Goal: Navigation & Orientation: Find specific page/section

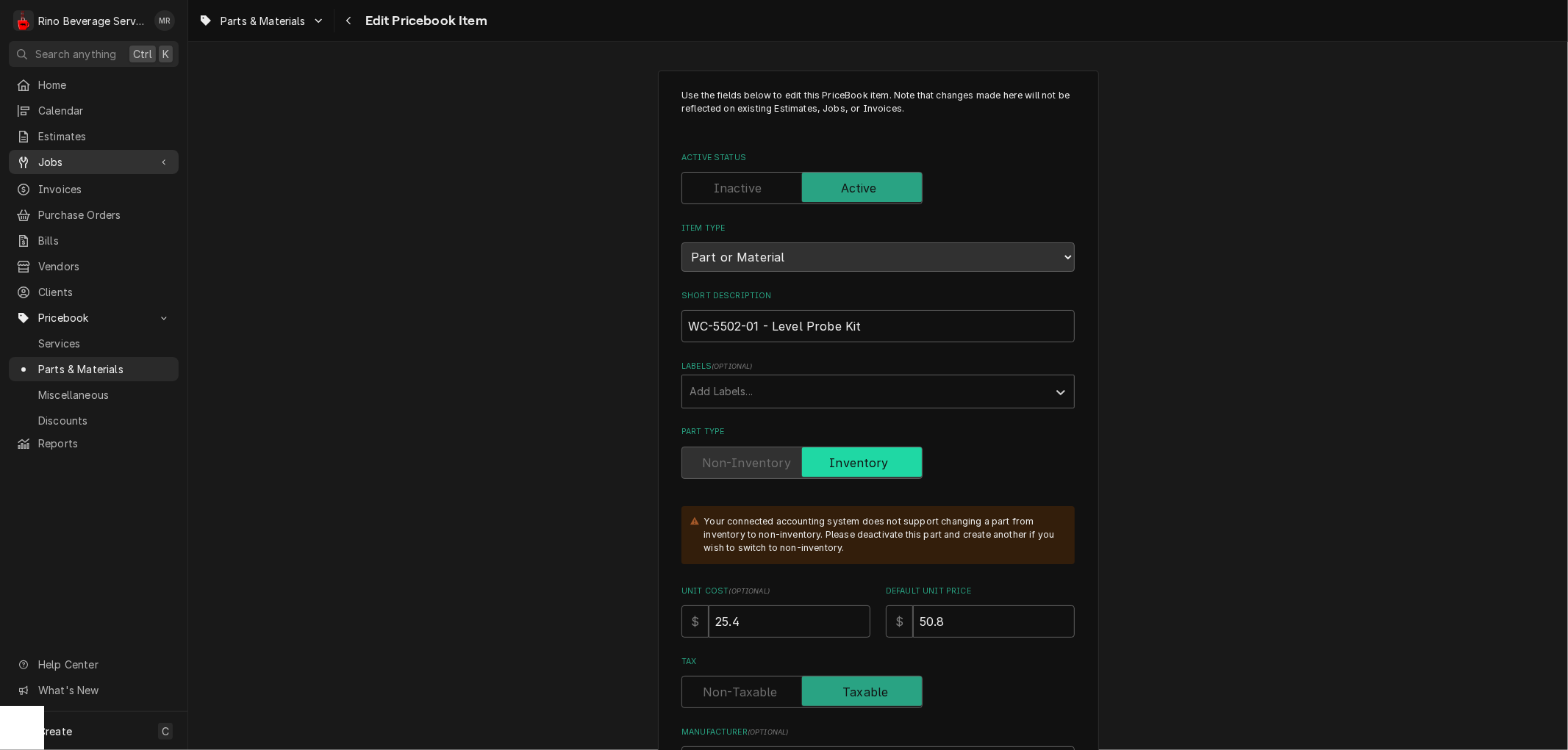
click at [90, 157] on span "Jobs" at bounding box center [94, 162] width 111 height 16
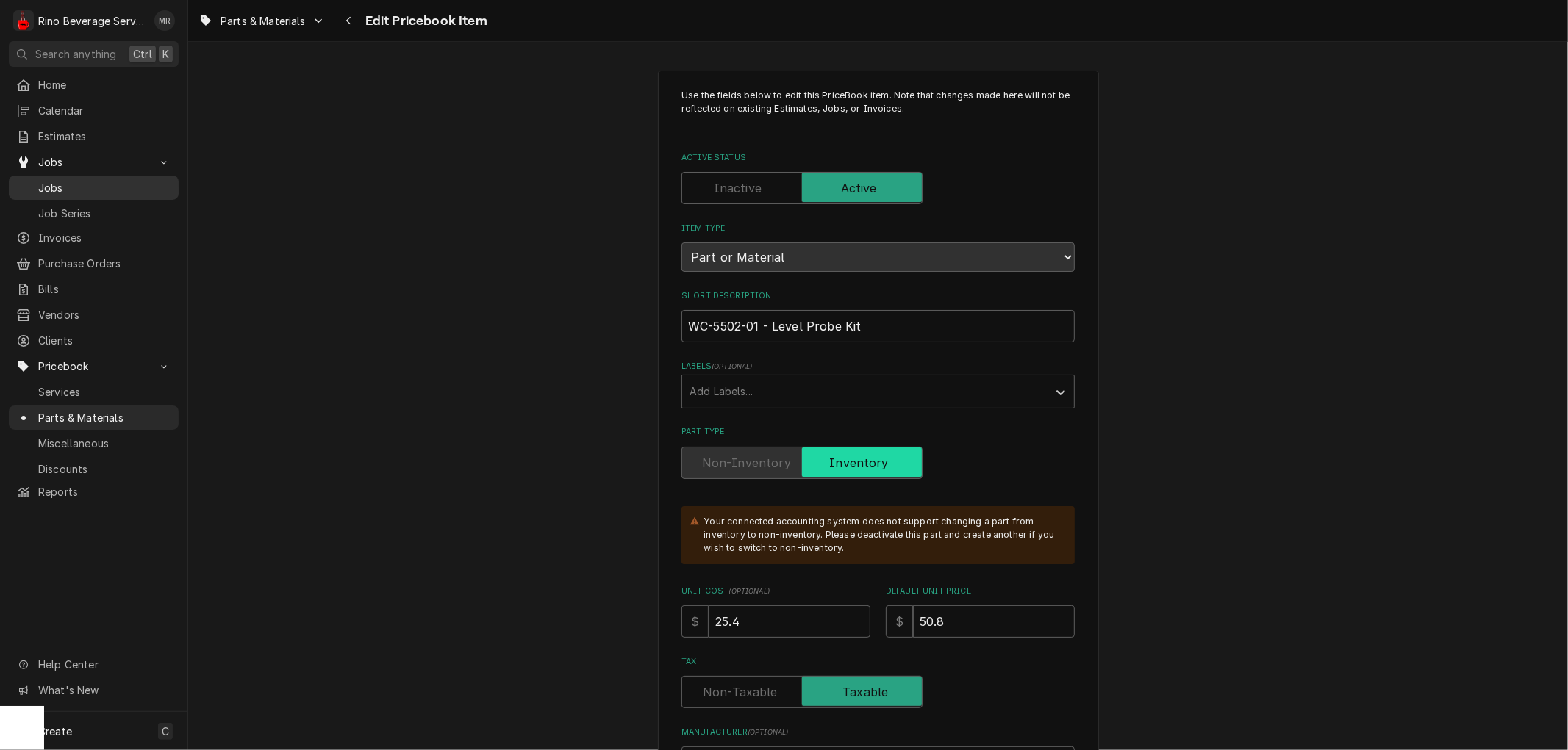
click at [90, 183] on span "Jobs" at bounding box center [105, 187] width 133 height 16
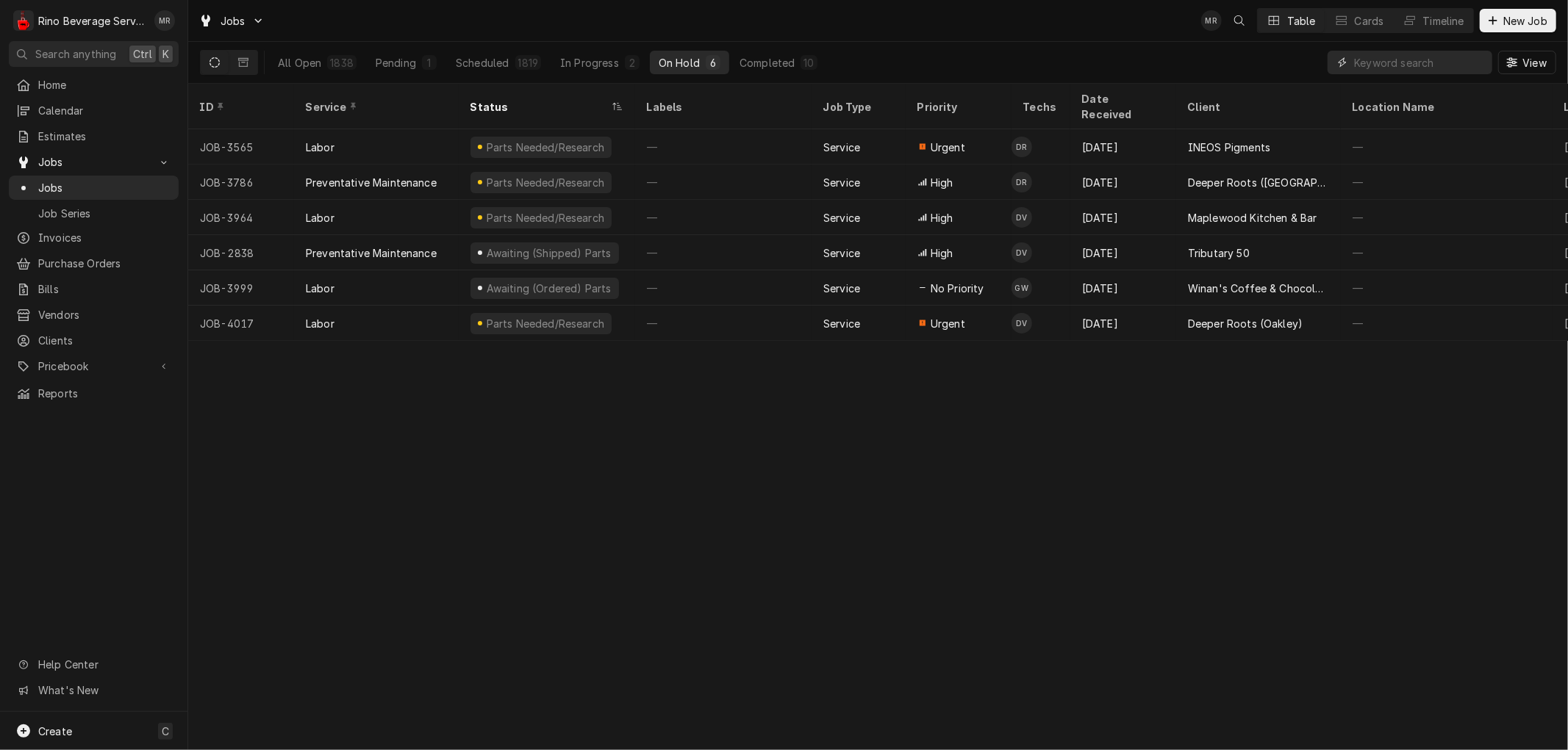
click at [1372, 62] on input "Dynamic Content Wrapper" at bounding box center [1419, 62] width 130 height 24
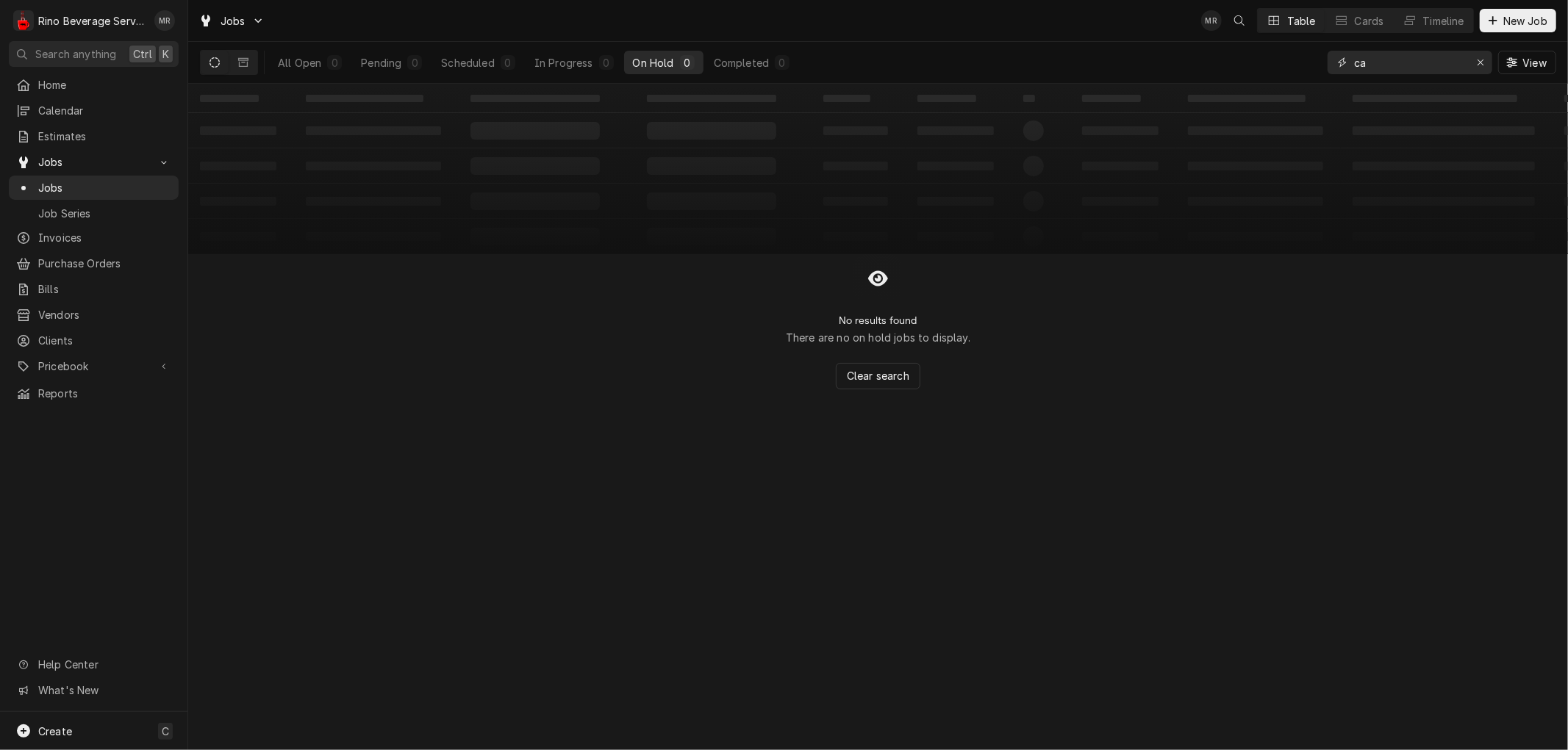
type input "c"
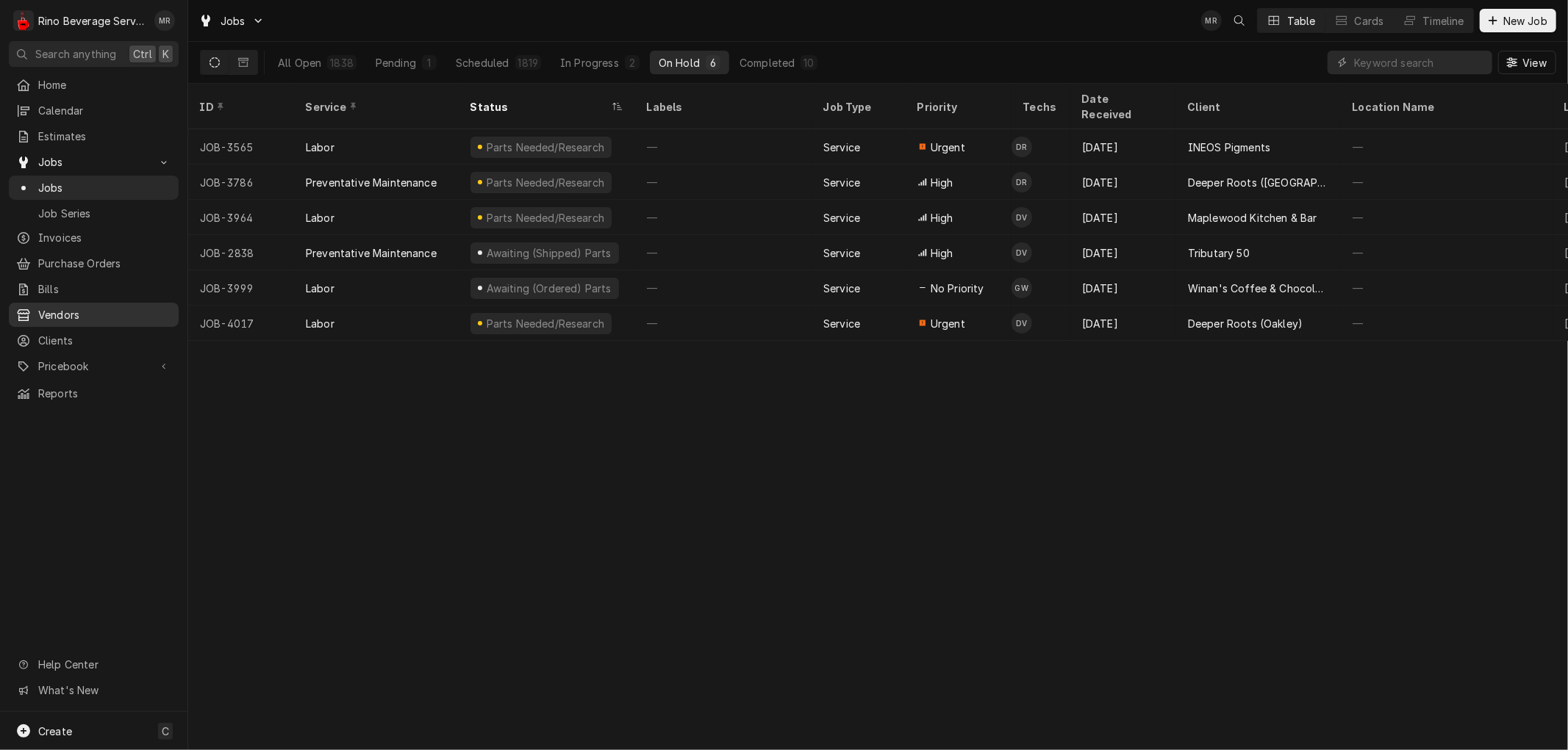
click at [72, 308] on span "Vendors" at bounding box center [105, 315] width 133 height 16
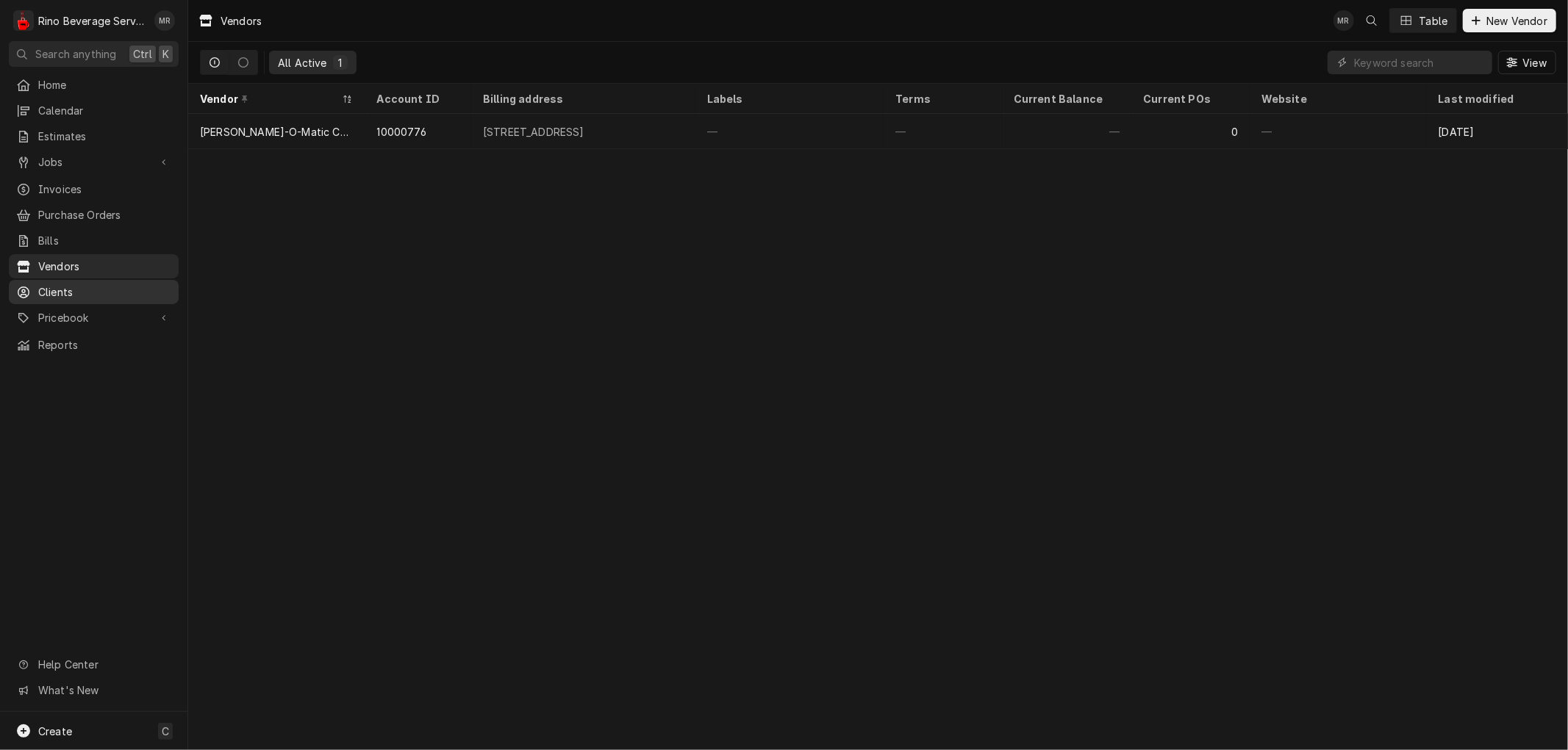
click at [57, 285] on span "Clients" at bounding box center [105, 292] width 133 height 16
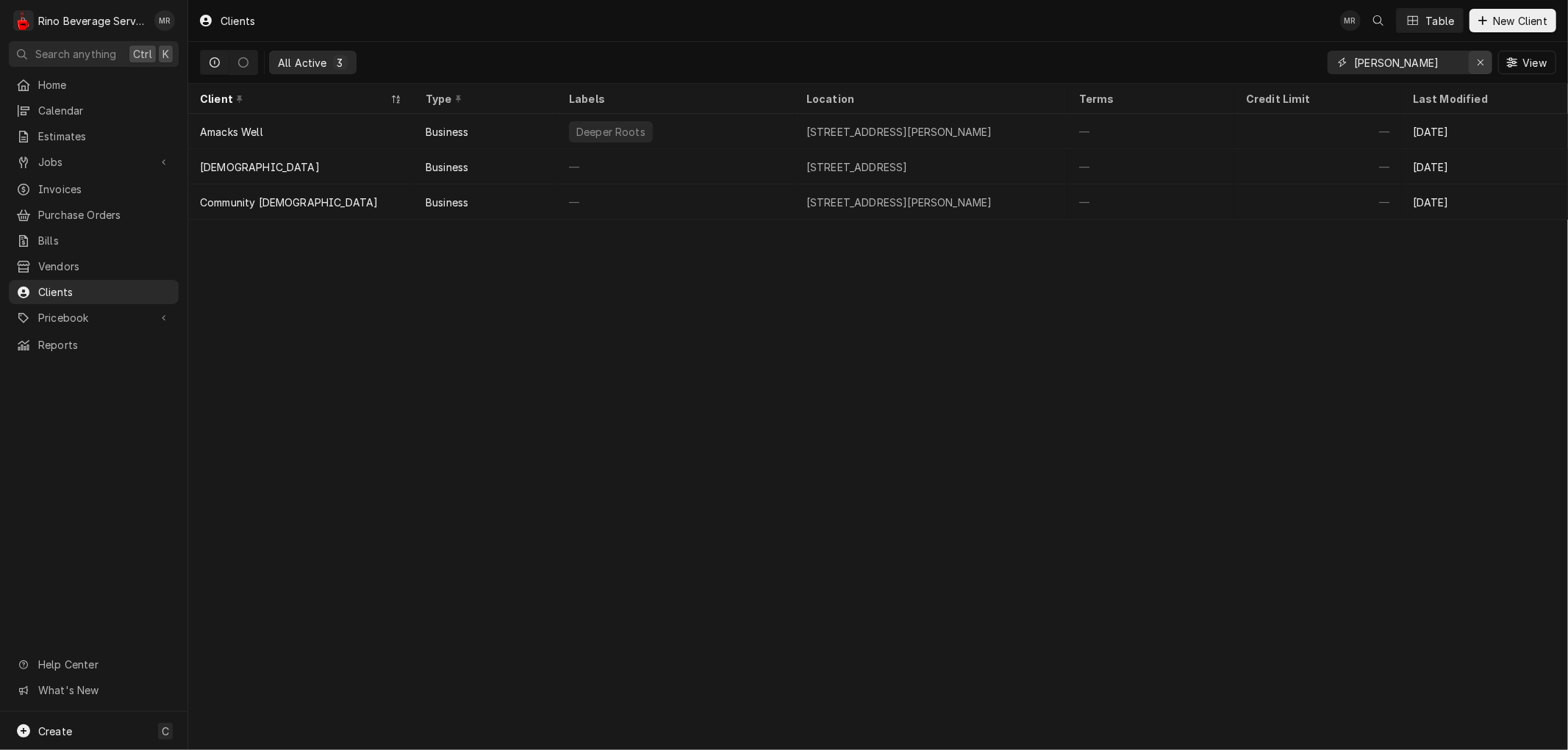
click at [1480, 64] on icon "Erase input" at bounding box center [1480, 62] width 8 height 10
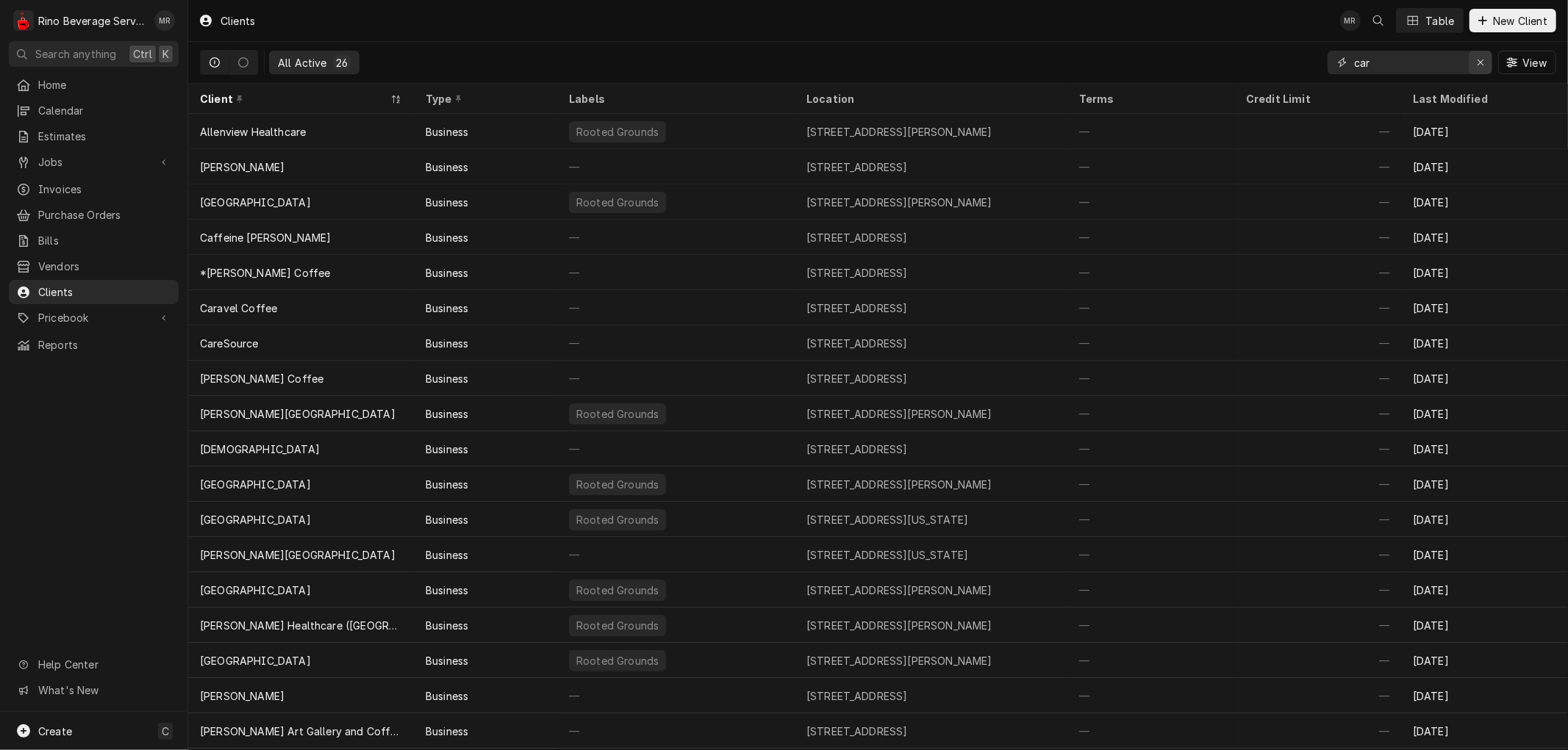
type input "car"
click at [1479, 68] on div "Erase input" at bounding box center [1480, 62] width 15 height 15
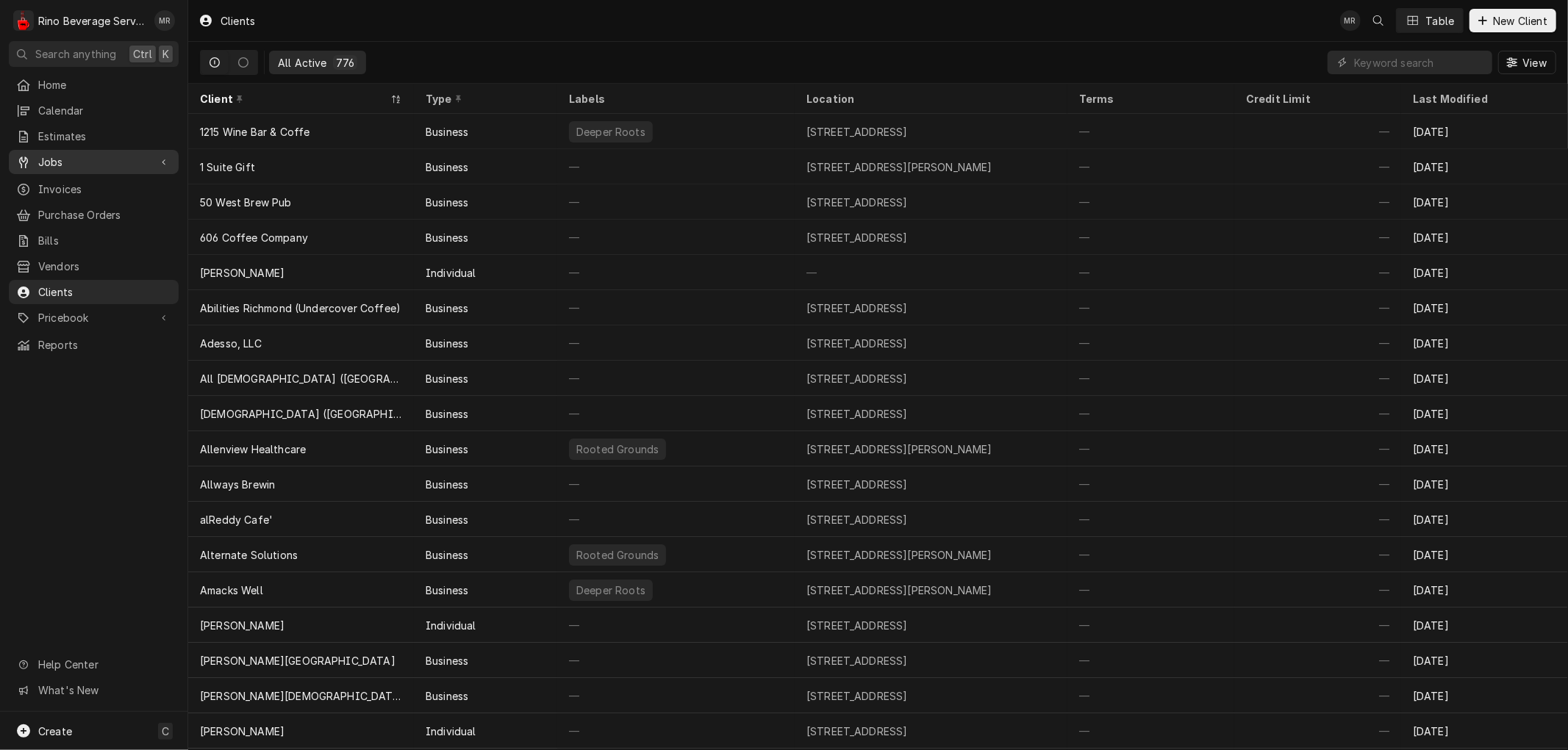
click at [66, 157] on span "Jobs" at bounding box center [94, 162] width 111 height 16
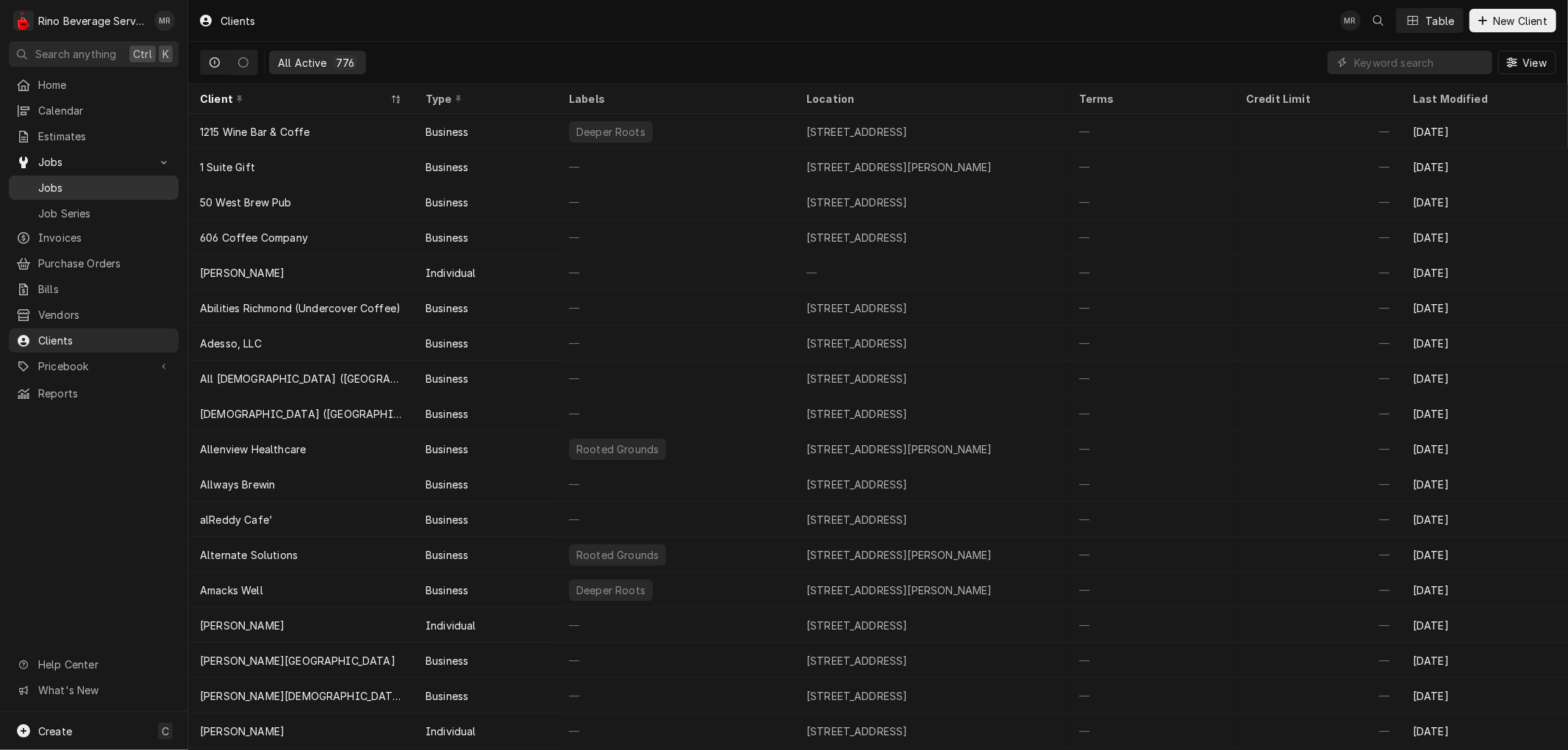
click at [75, 182] on span "Jobs" at bounding box center [105, 187] width 133 height 16
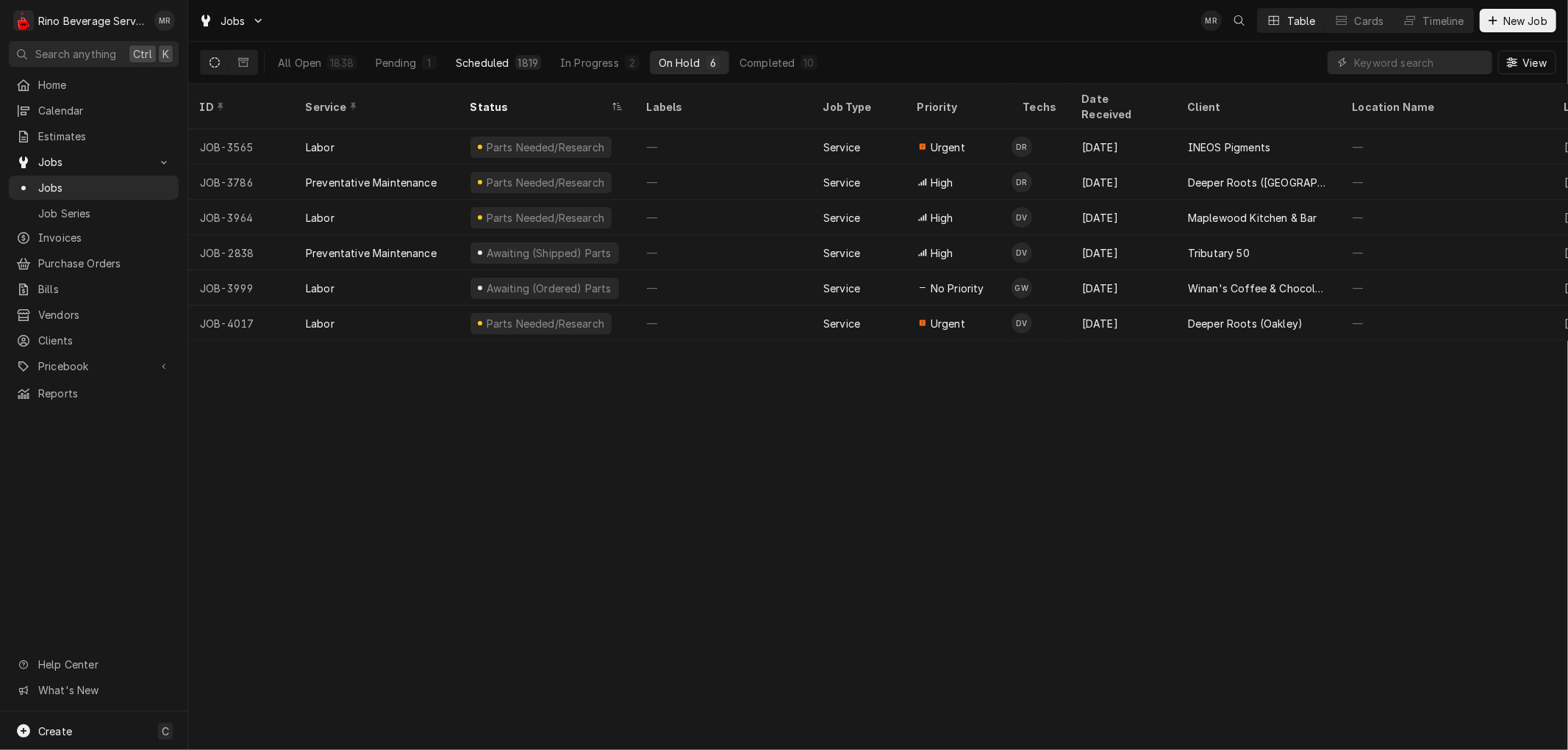
click at [510, 61] on button "Scheduled 1819" at bounding box center [498, 62] width 103 height 24
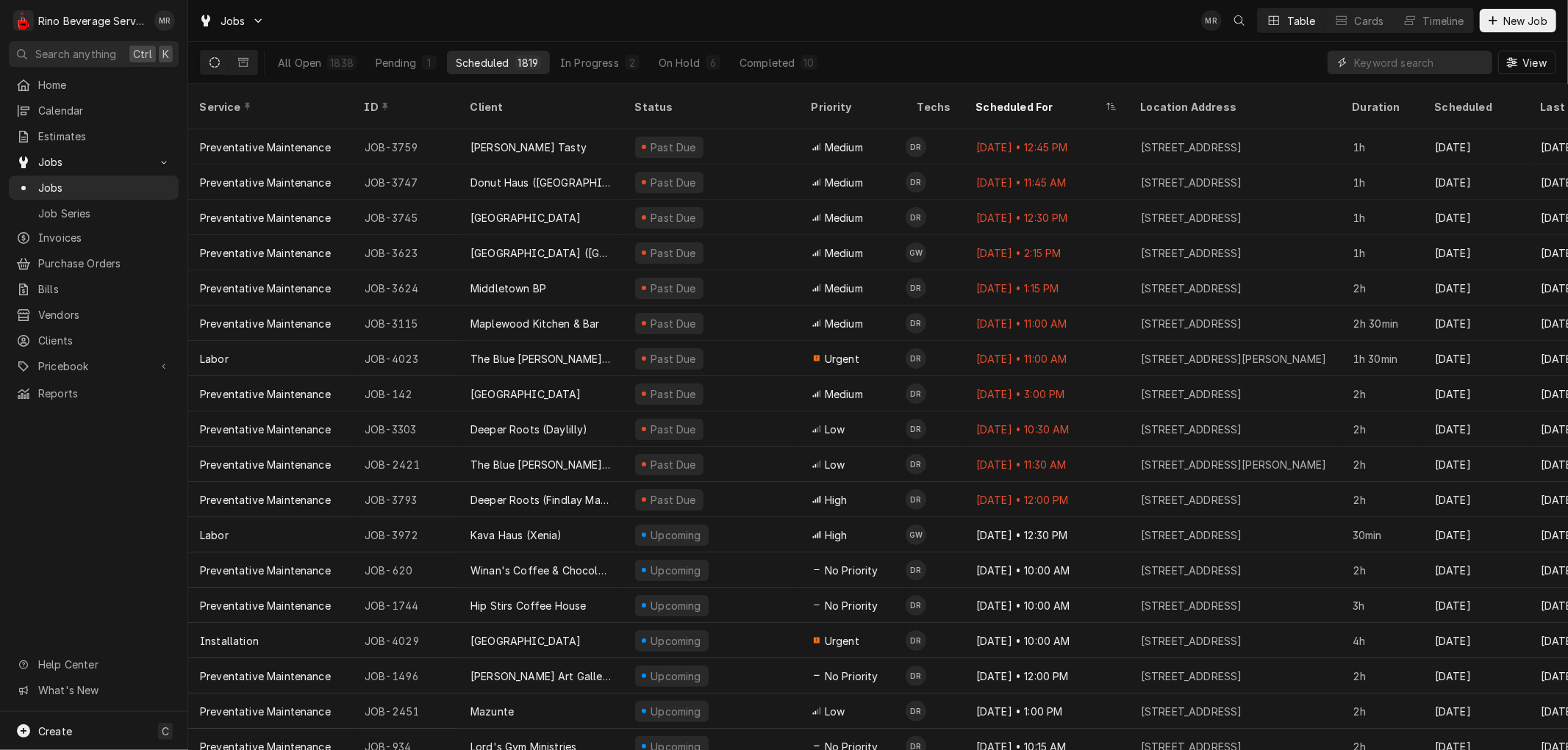
click at [1374, 61] on input "Dynamic Content Wrapper" at bounding box center [1419, 62] width 130 height 24
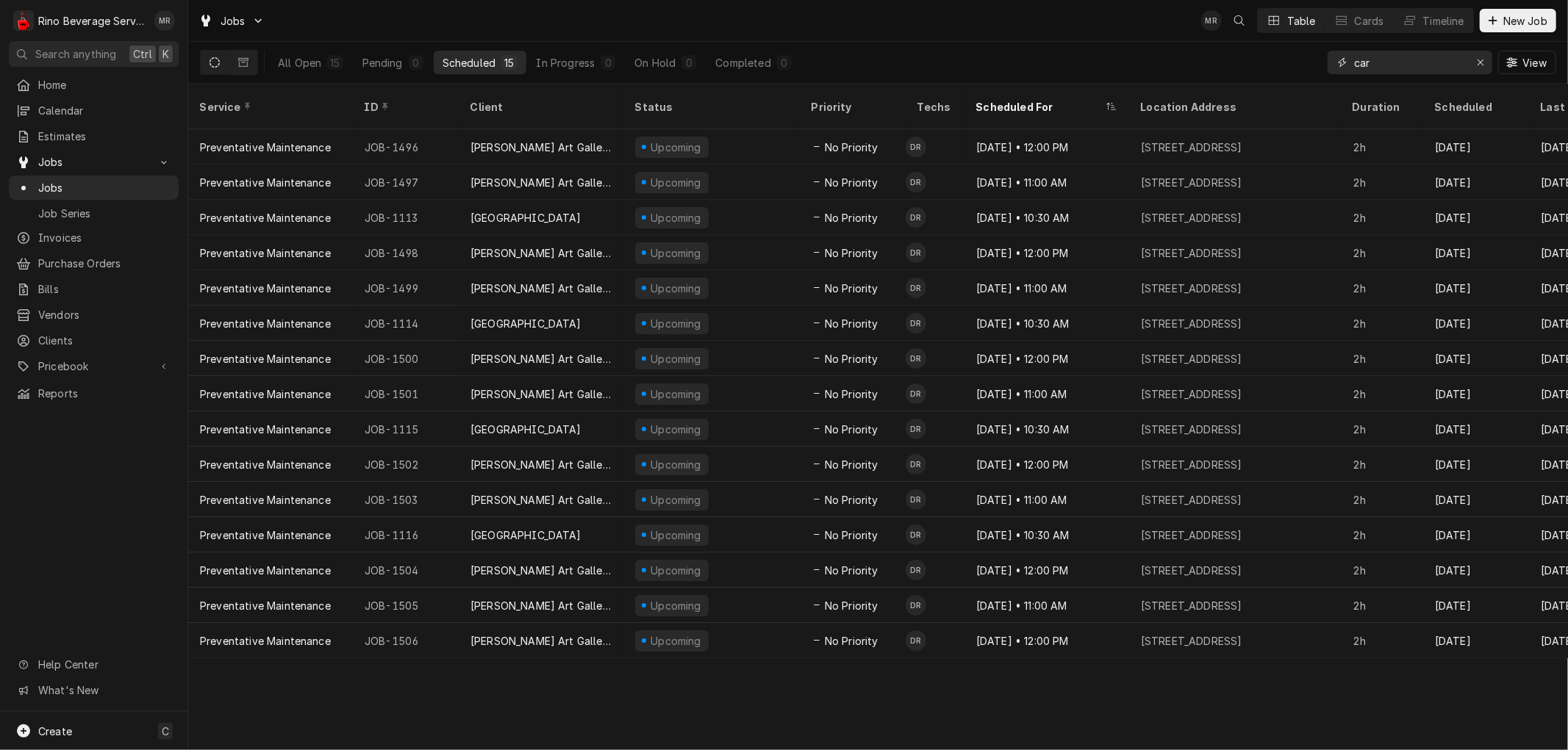
type input "car"
